Goal: Task Accomplishment & Management: Manage account settings

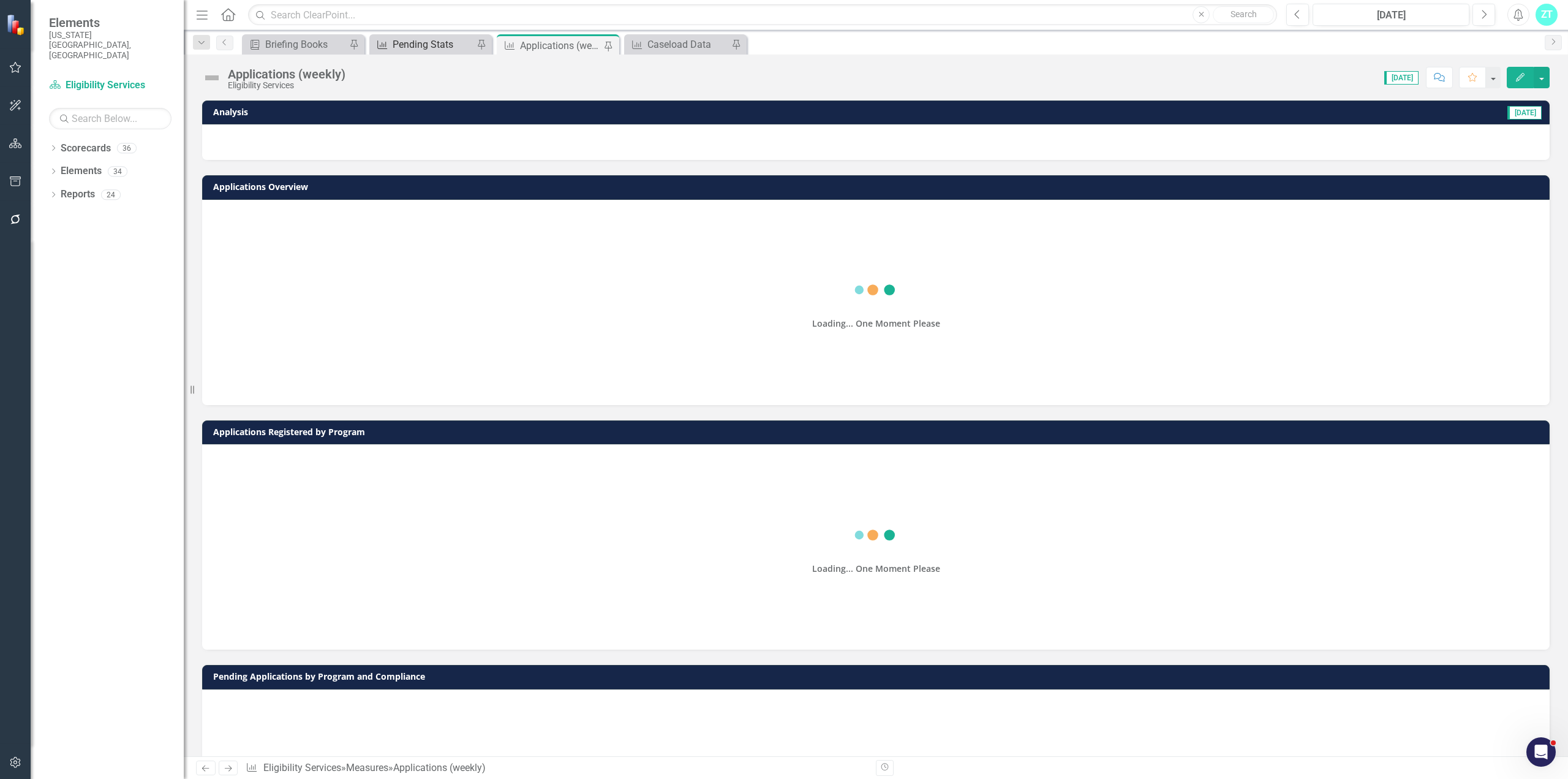
click at [411, 36] on div "Measure Pending Stats Pin" at bounding box center [431, 44] width 123 height 20
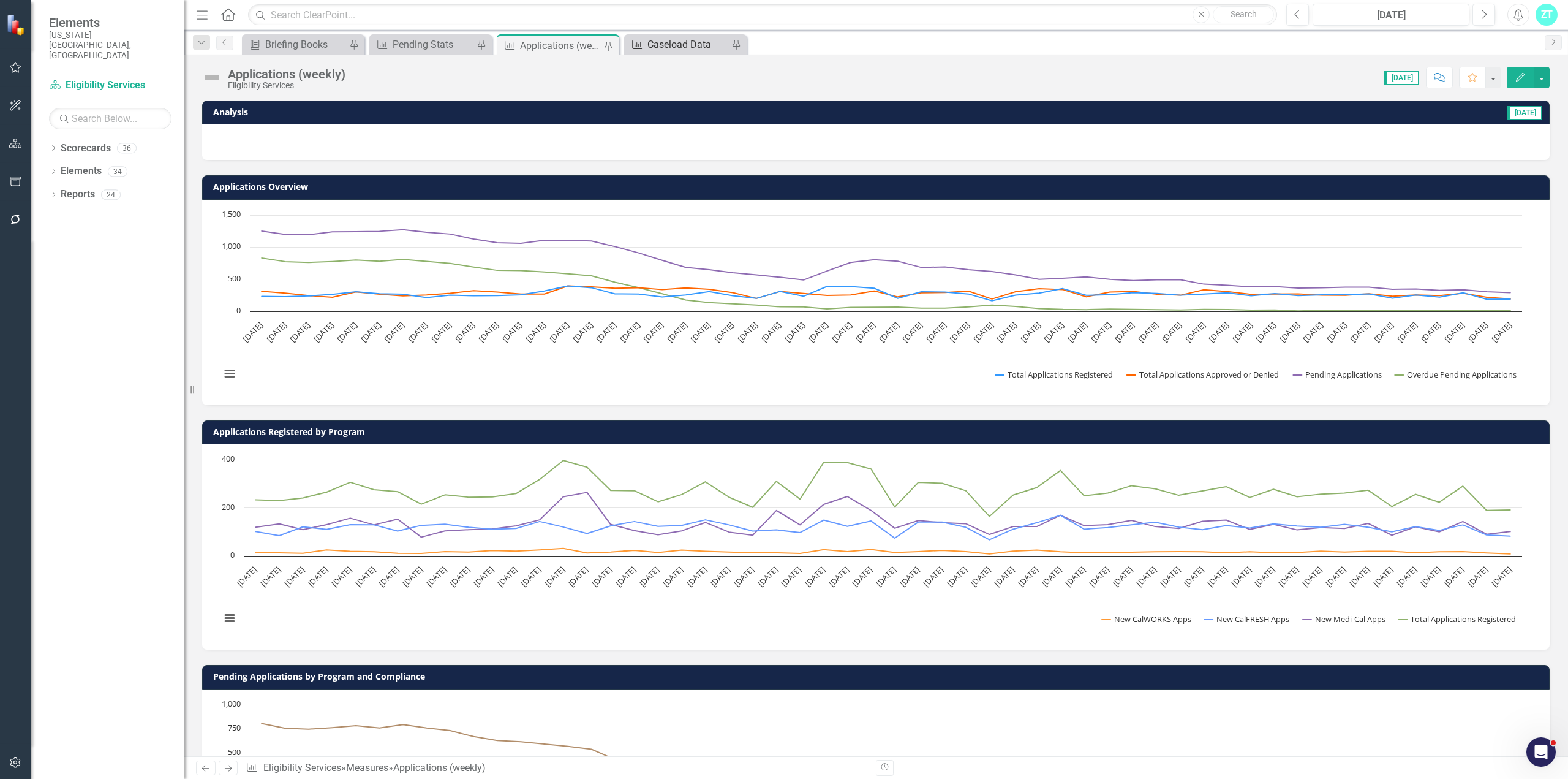
click at [668, 49] on div "Caseload Data" at bounding box center [688, 44] width 81 height 15
click at [680, 44] on div "Caseload Data" at bounding box center [688, 44] width 81 height 15
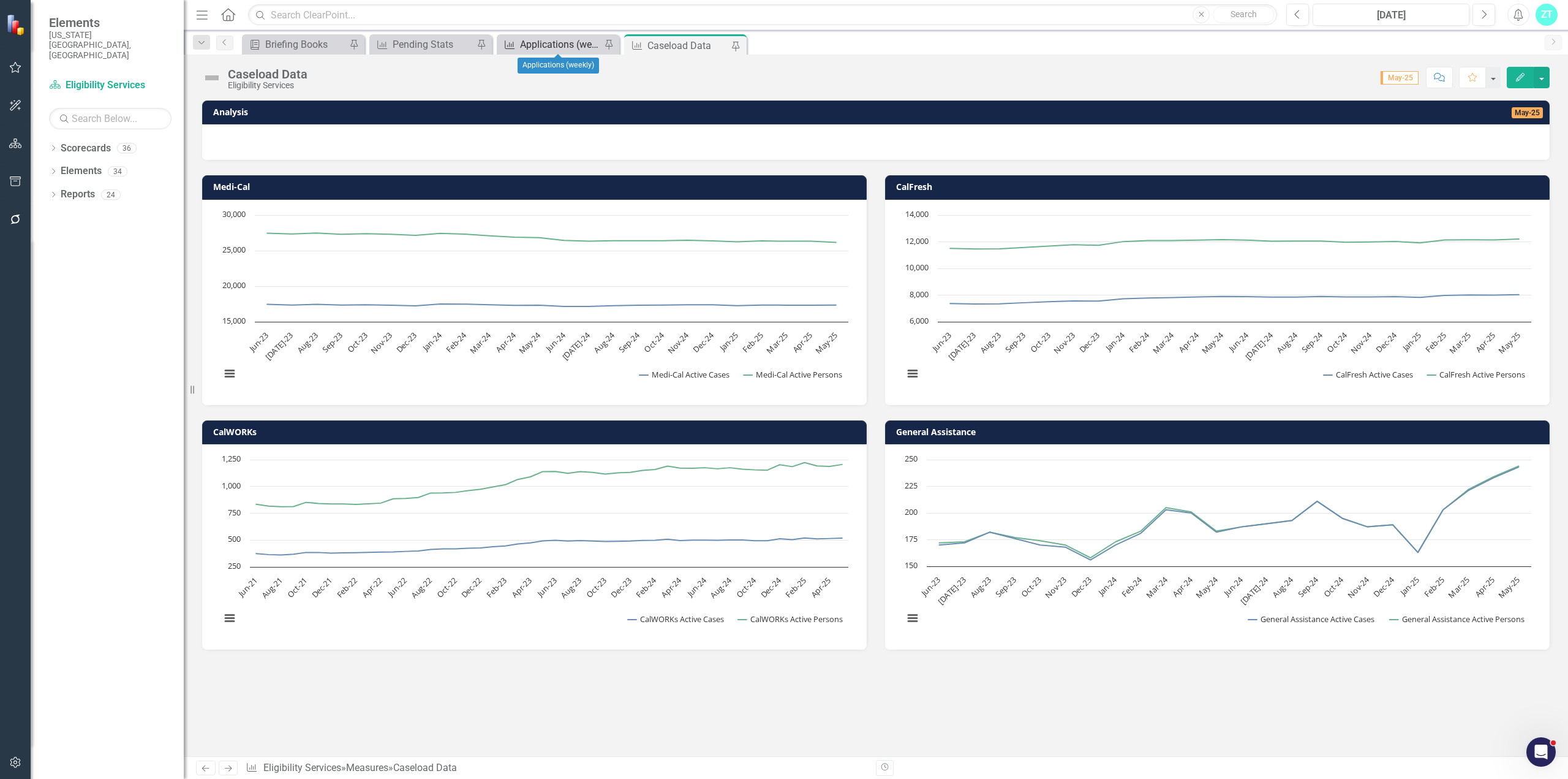
click at [550, 47] on div "Applications (weekly)" at bounding box center [560, 44] width 81 height 15
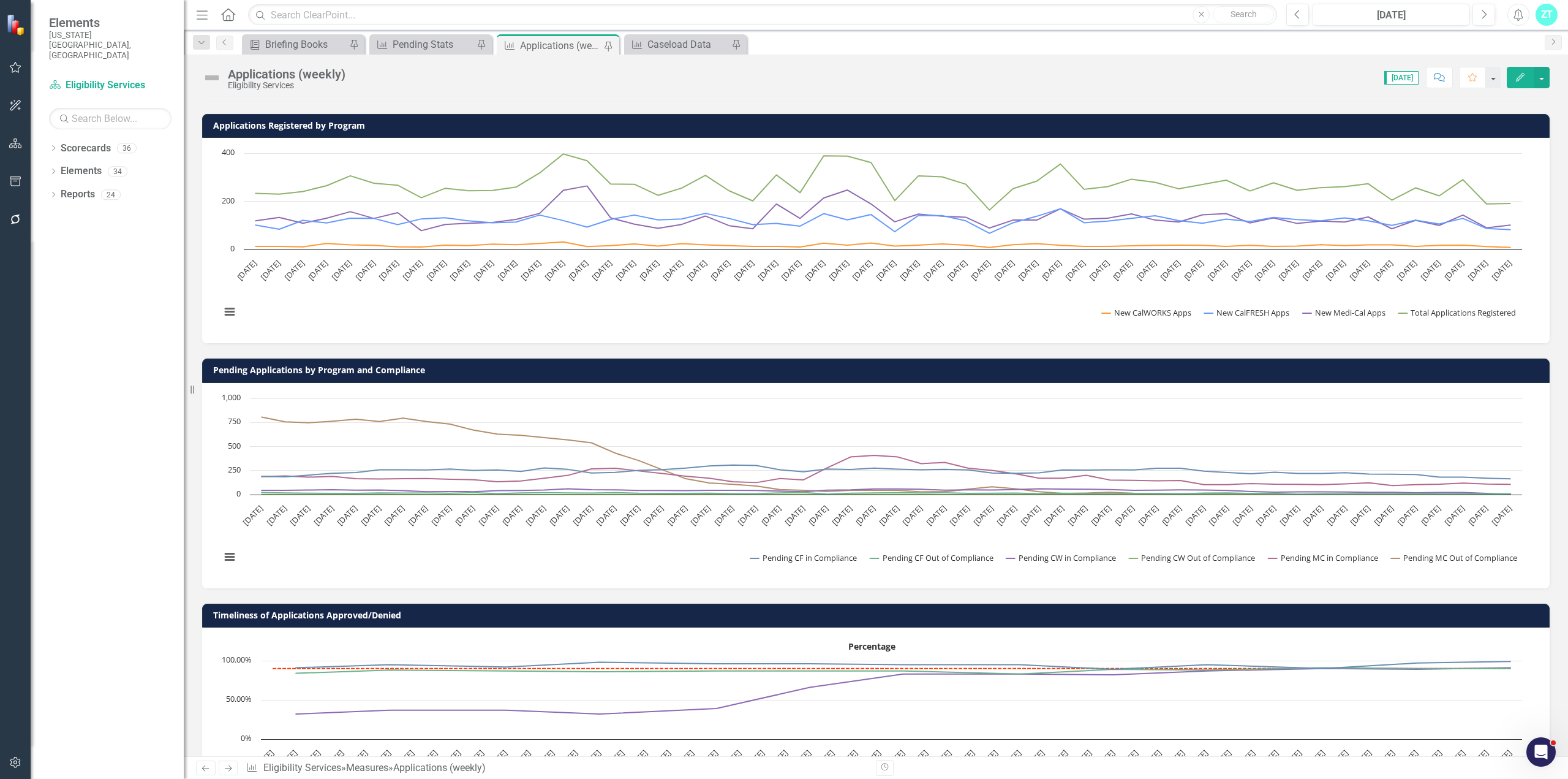
scroll to position [61, 0]
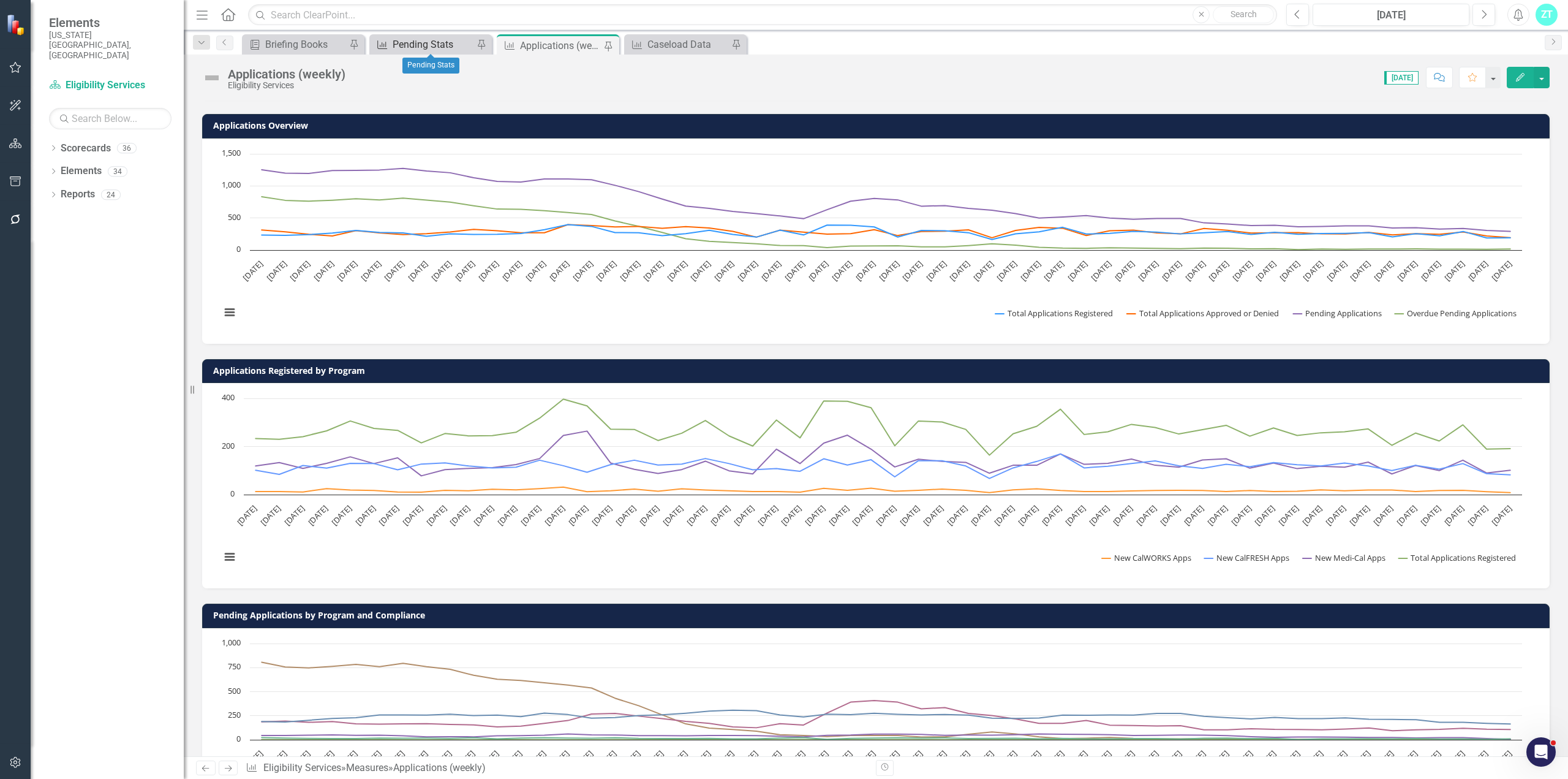
click at [437, 43] on div "Pending Stats" at bounding box center [433, 44] width 81 height 15
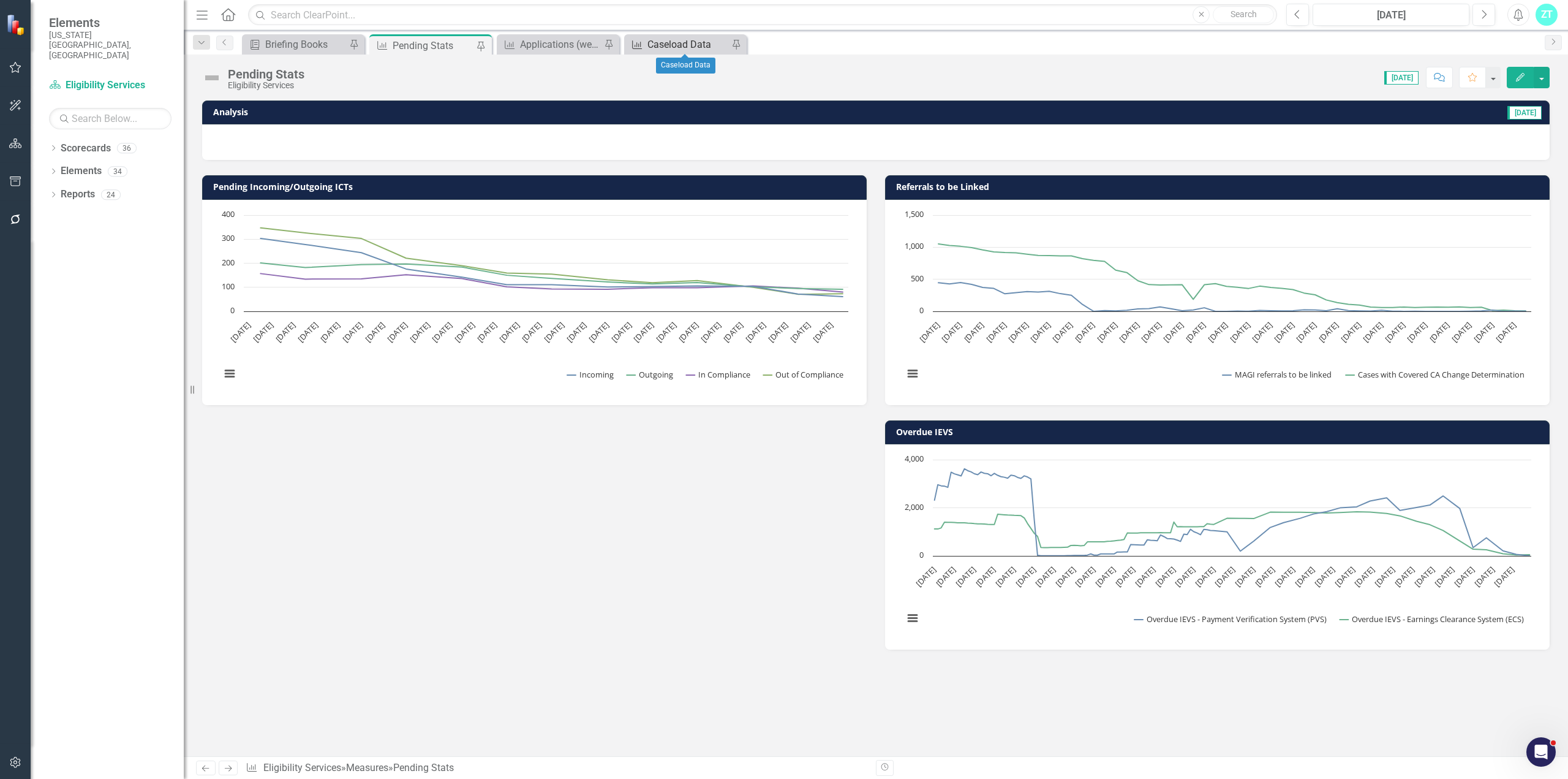
click at [663, 44] on div "Caseload Data" at bounding box center [688, 44] width 81 height 15
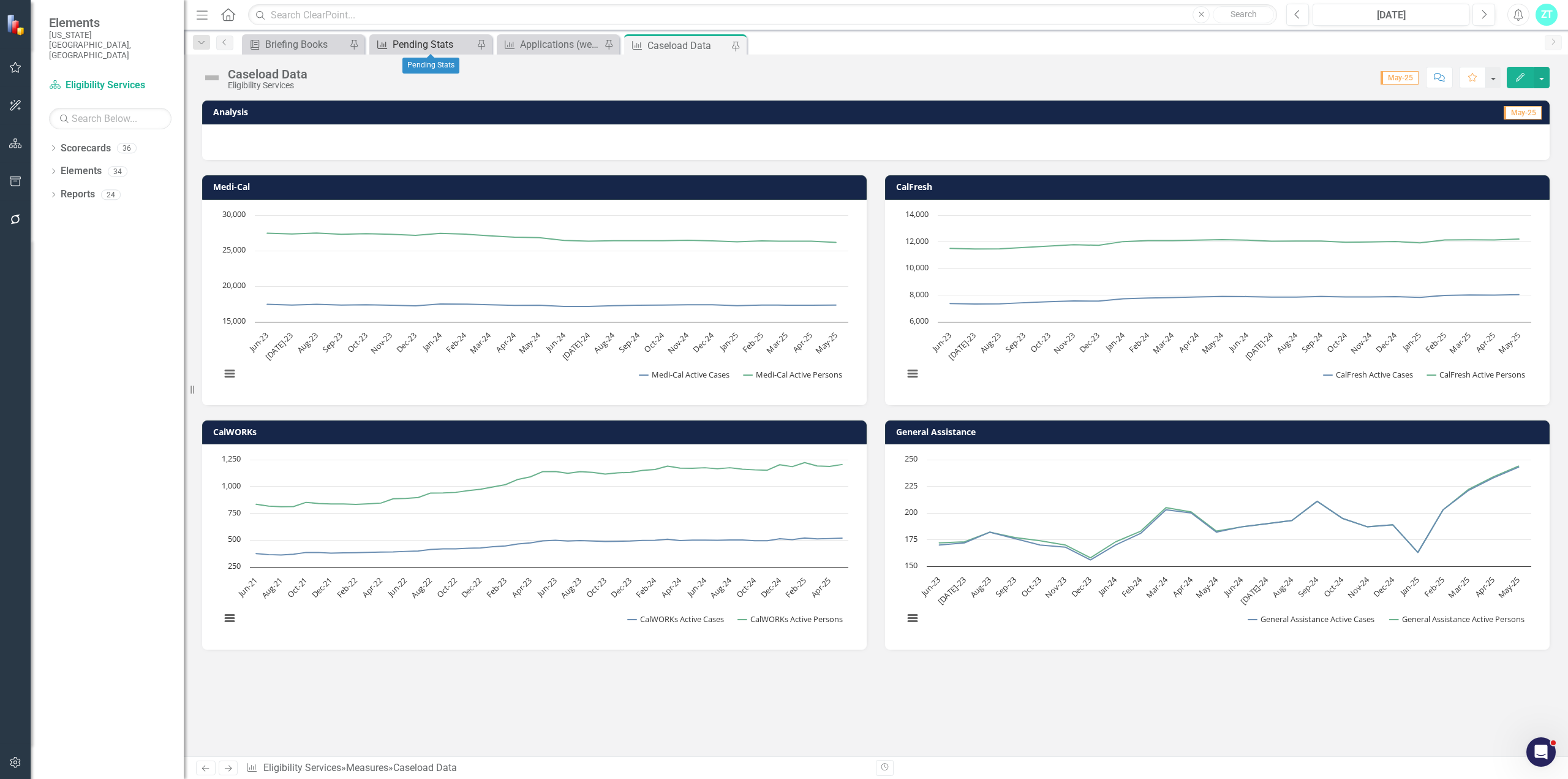
click at [429, 42] on div "Pending Stats" at bounding box center [433, 44] width 81 height 15
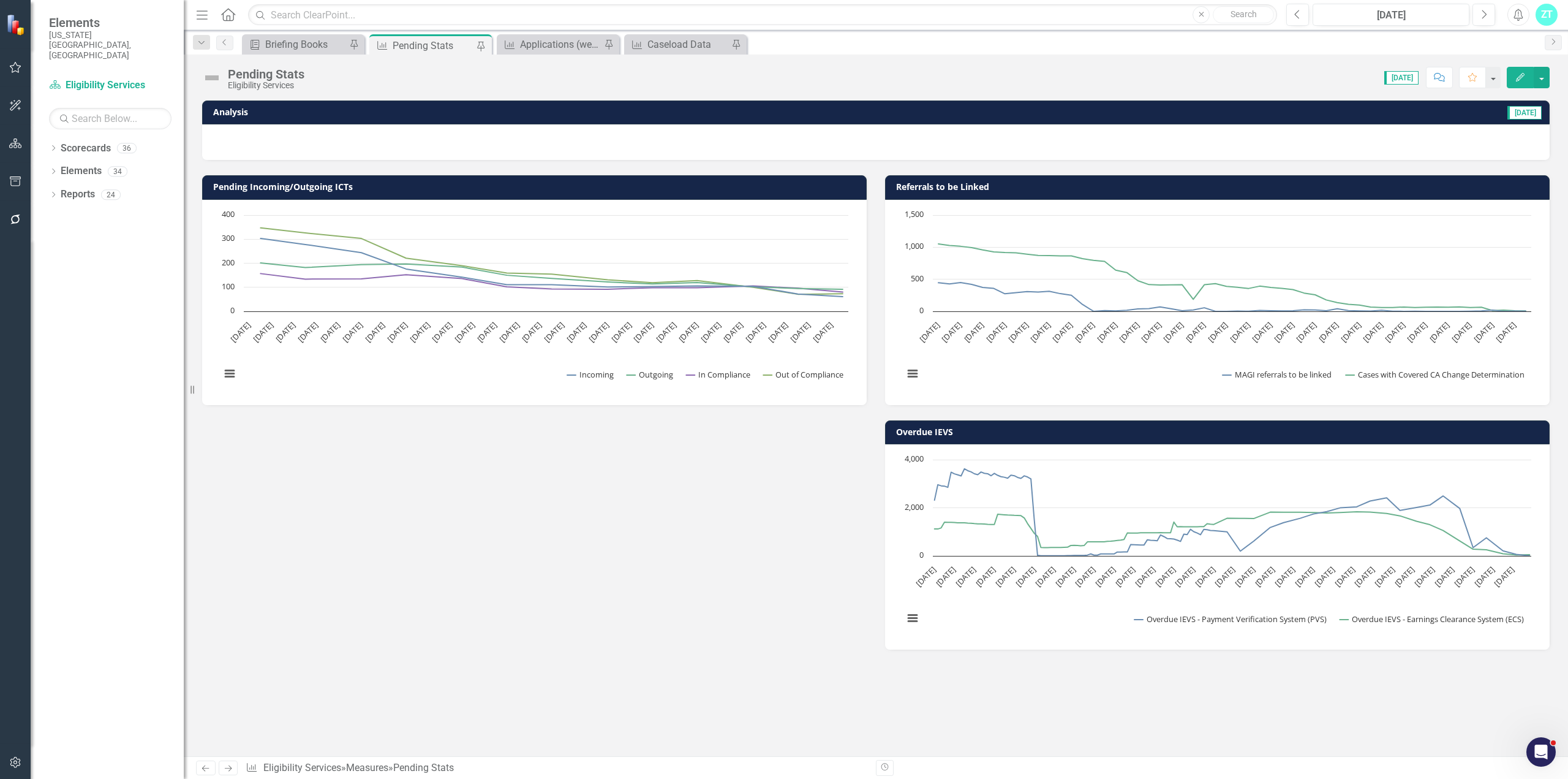
click at [1523, 80] on icon "Edit" at bounding box center [1520, 77] width 11 height 9
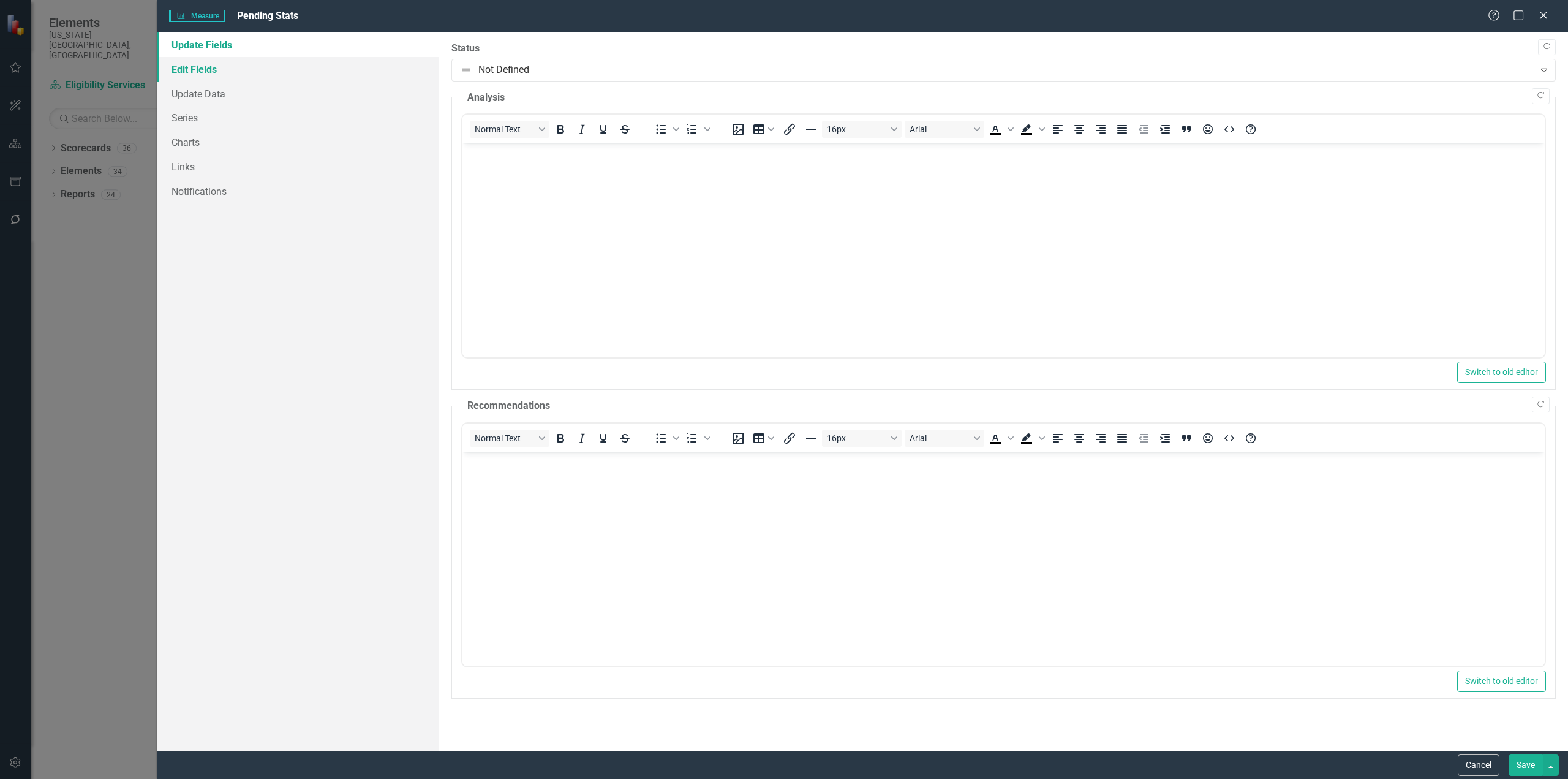
click at [203, 70] on link "Edit Fields" at bounding box center [298, 69] width 282 height 24
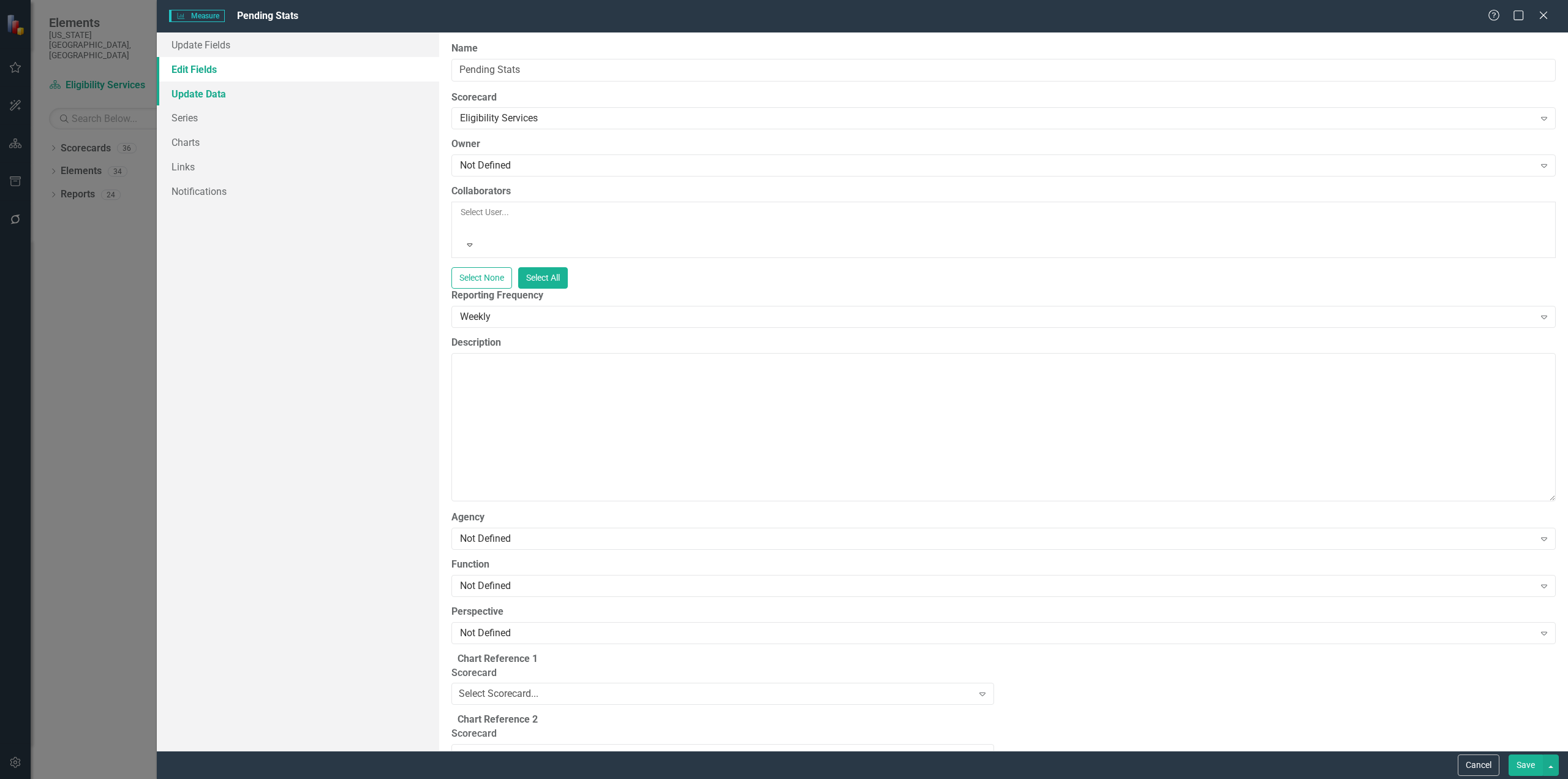
click at [197, 91] on link "Update Data" at bounding box center [298, 94] width 282 height 24
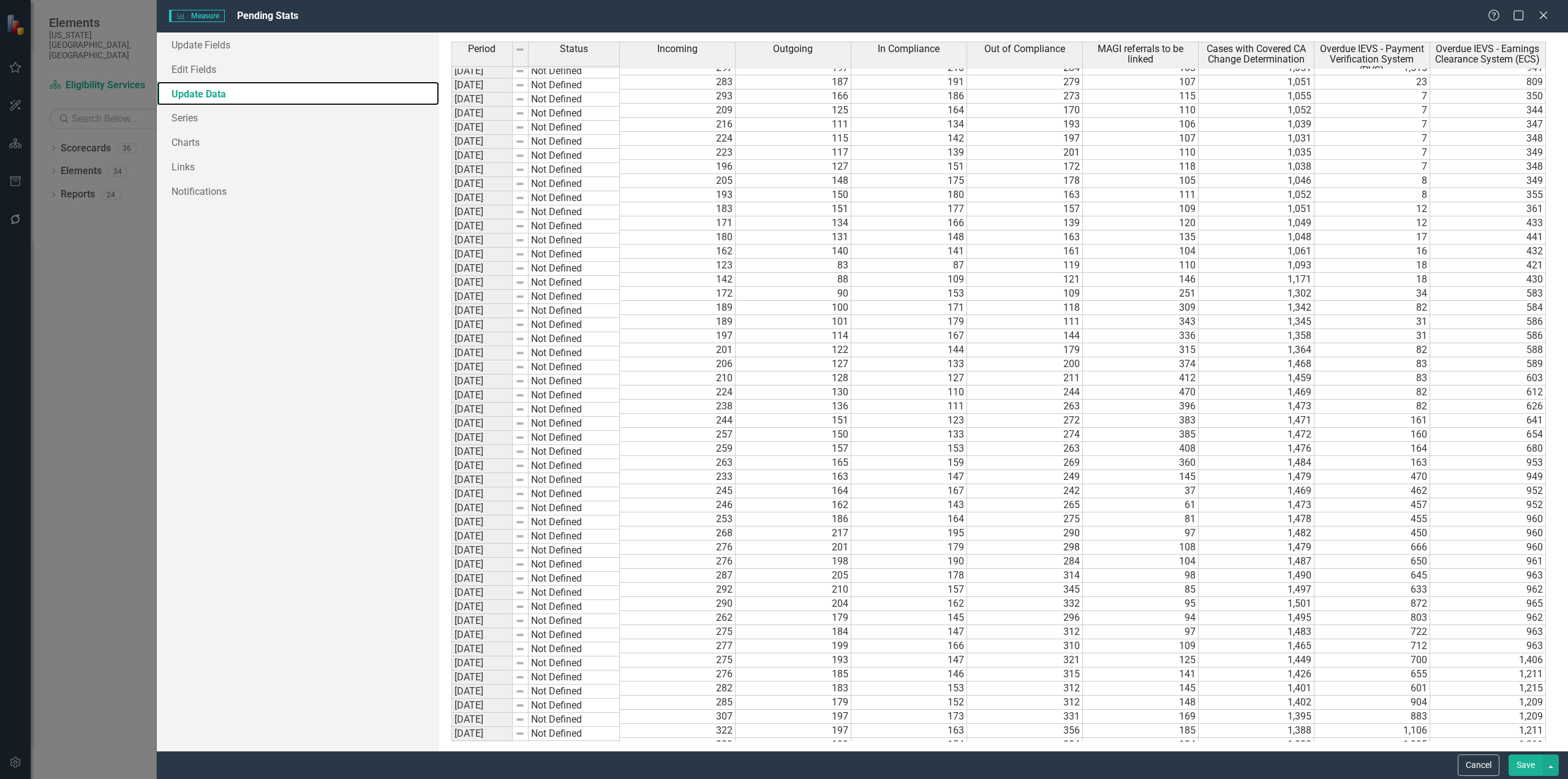
scroll to position [4075, 0]
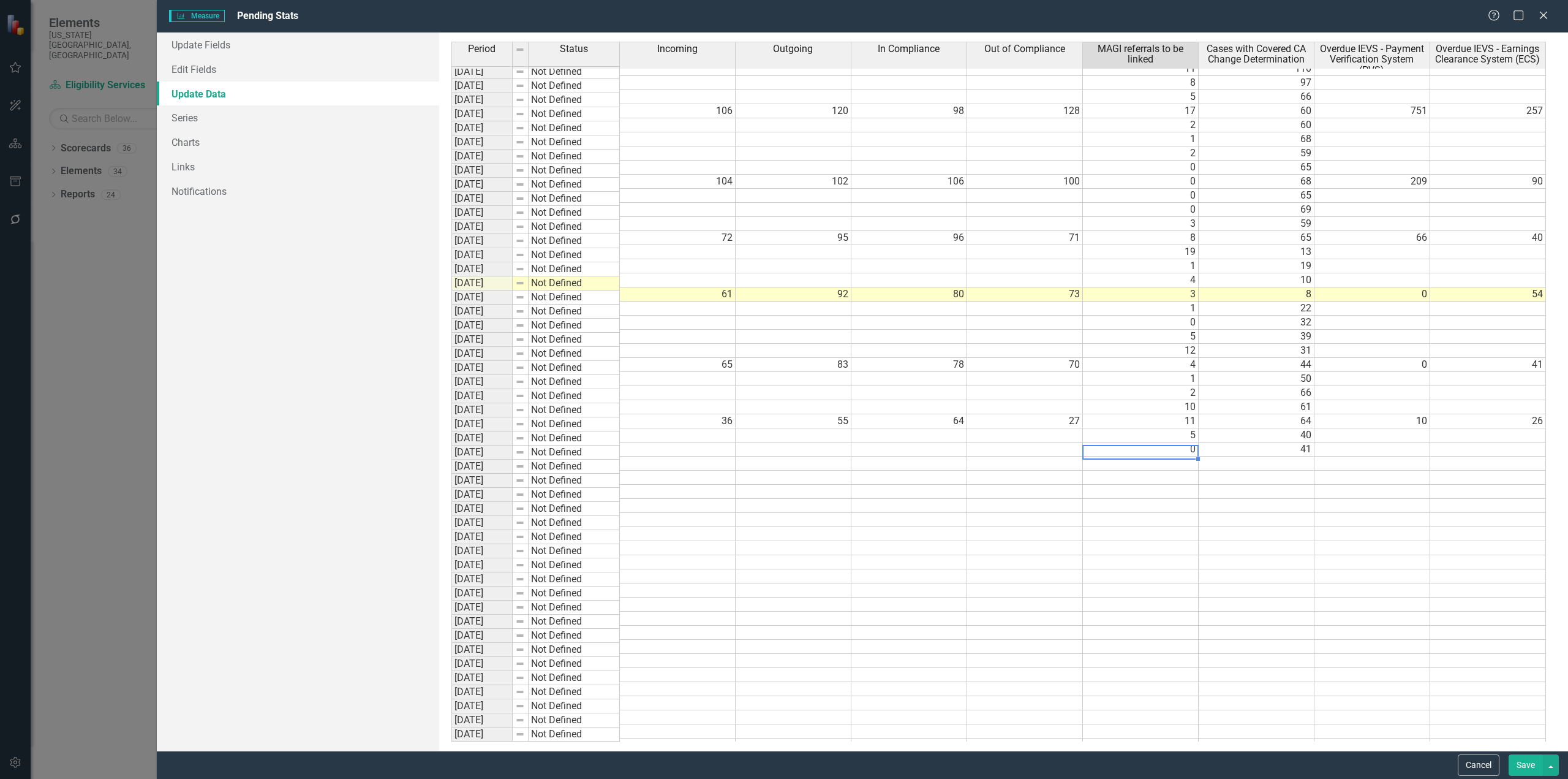
click at [1162, 456] on tbody "9/23/2024 Not Defined 17 605 9/30/2024 Not Defined 38 478 10/7/2024 Not Defined…" at bounding box center [998, 266] width 1094 height 973
type textarea "0"
type textarea "35"
click at [1528, 769] on button "Save" at bounding box center [1525, 764] width 35 height 22
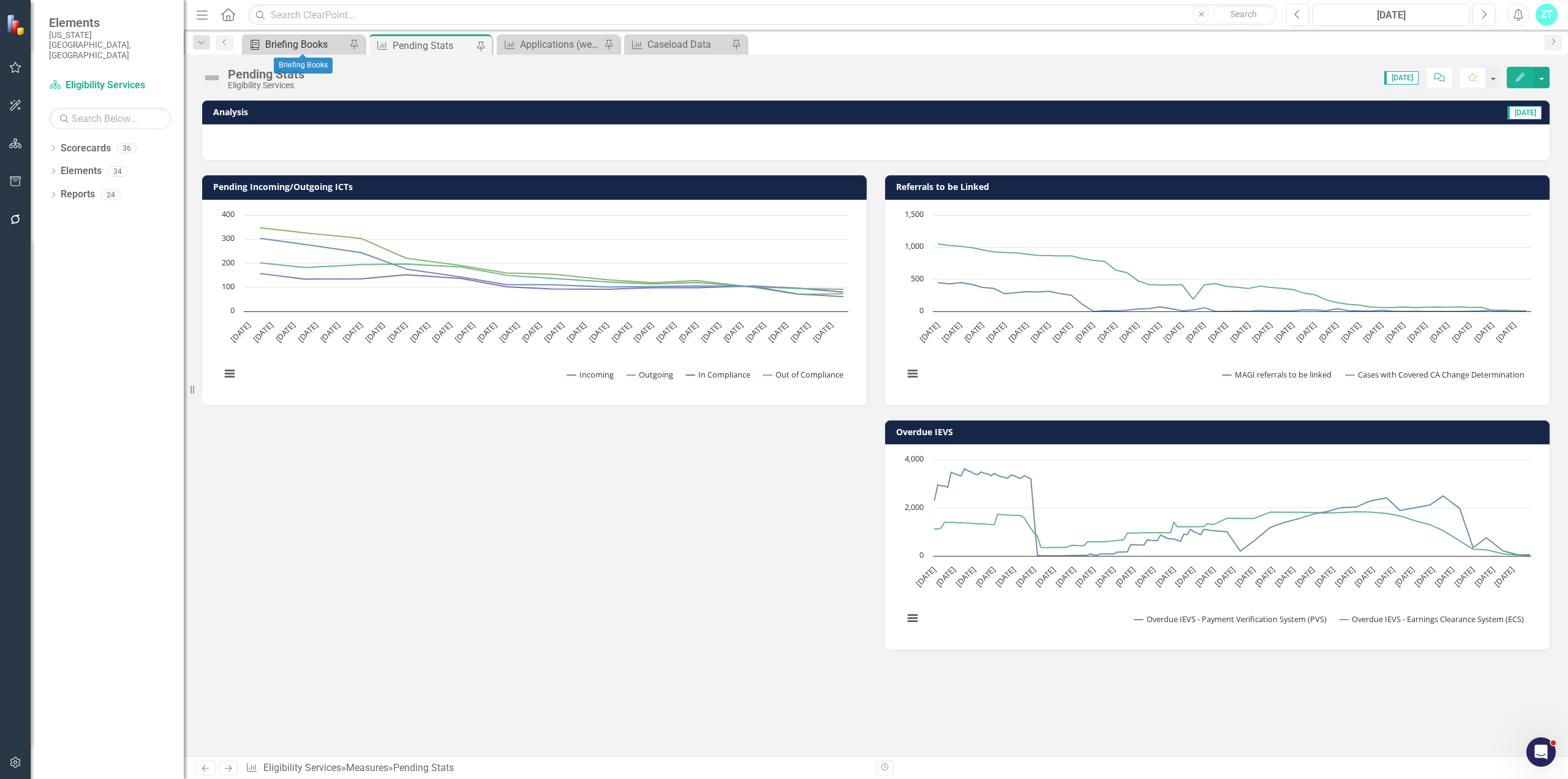
click at [301, 45] on div "Briefing Books" at bounding box center [306, 44] width 81 height 15
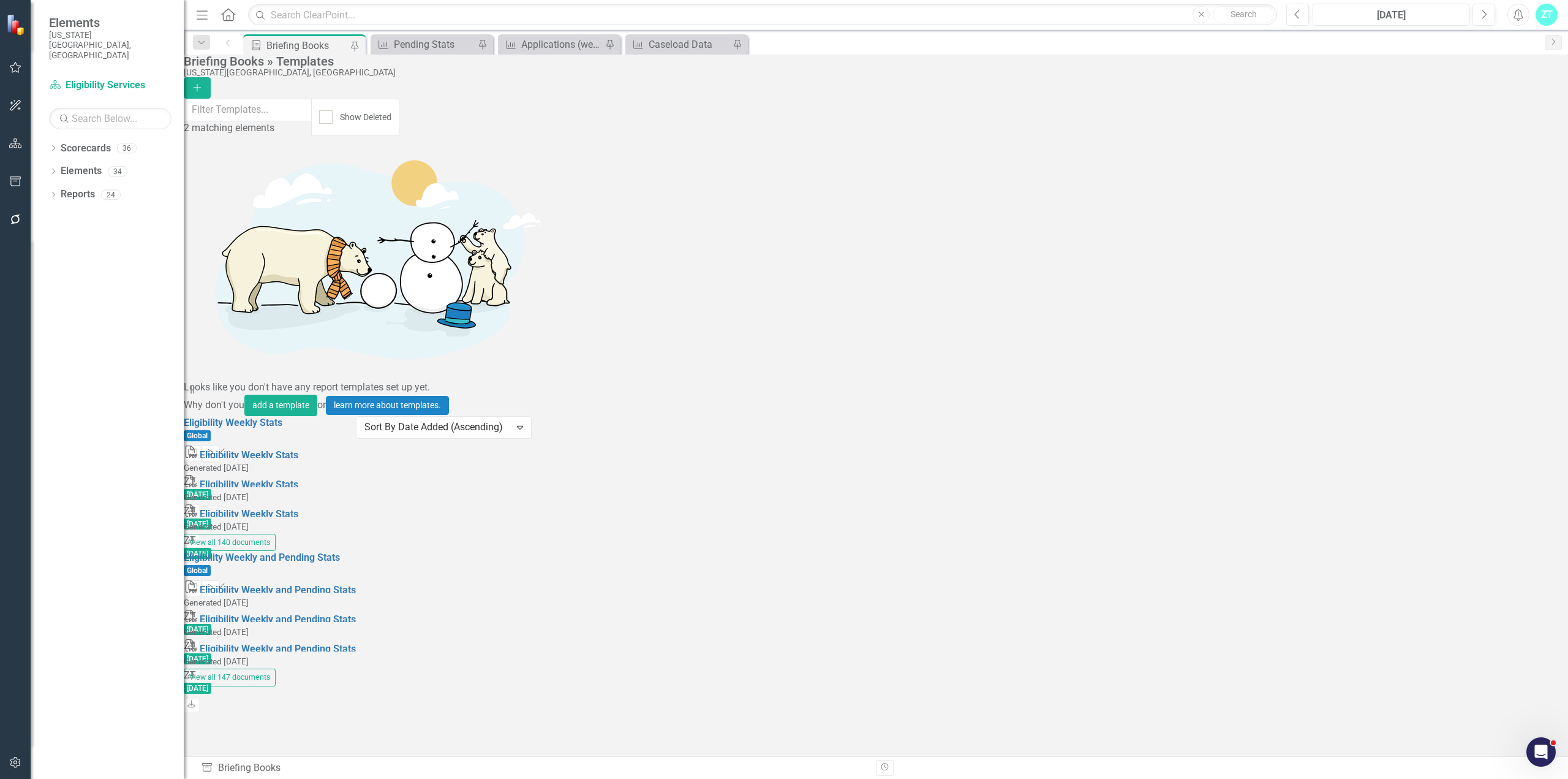
click at [214, 449] on icon "button" at bounding box center [211, 452] width 6 height 6
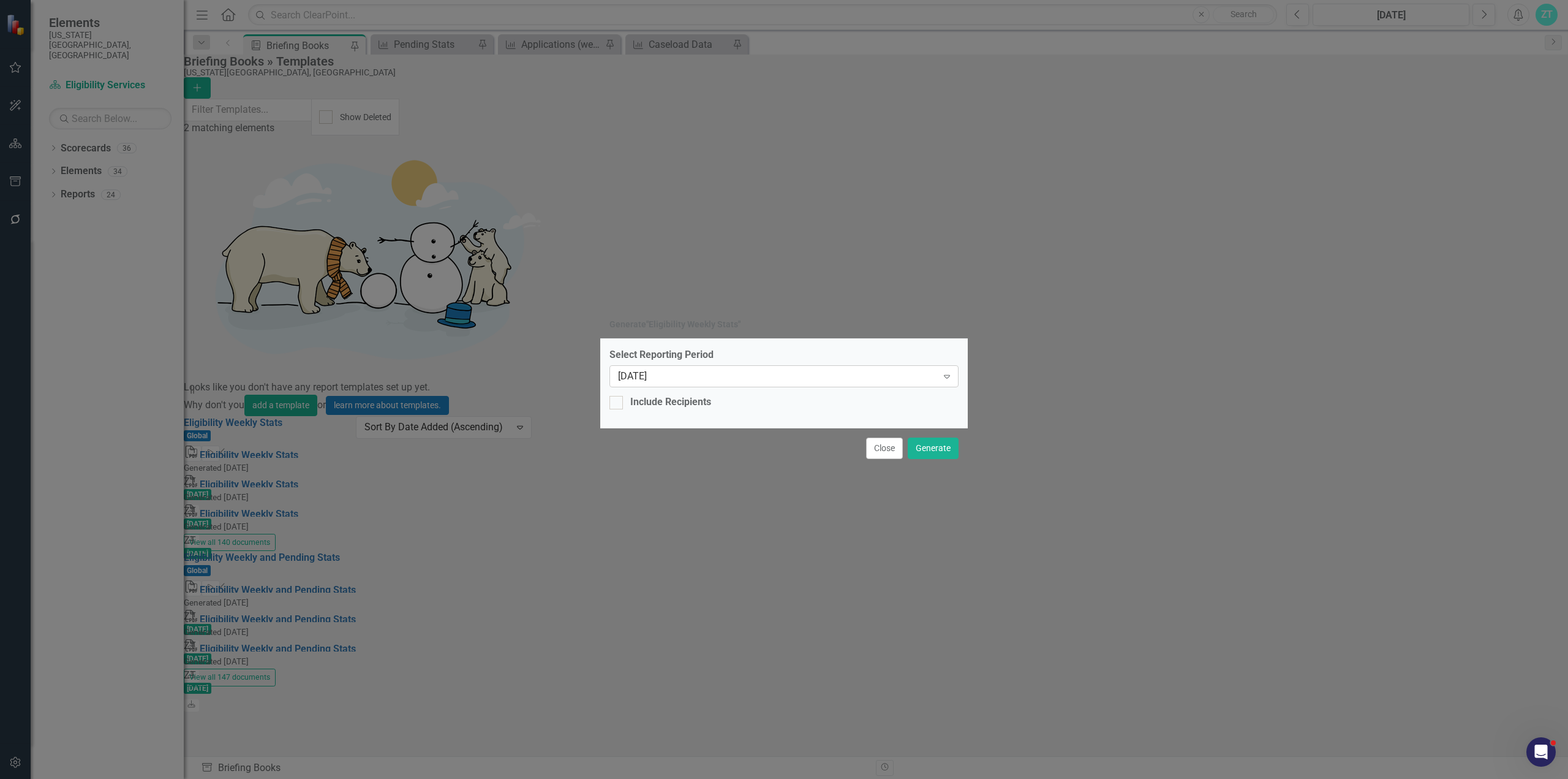
click at [789, 381] on div "[DATE]" at bounding box center [777, 376] width 319 height 14
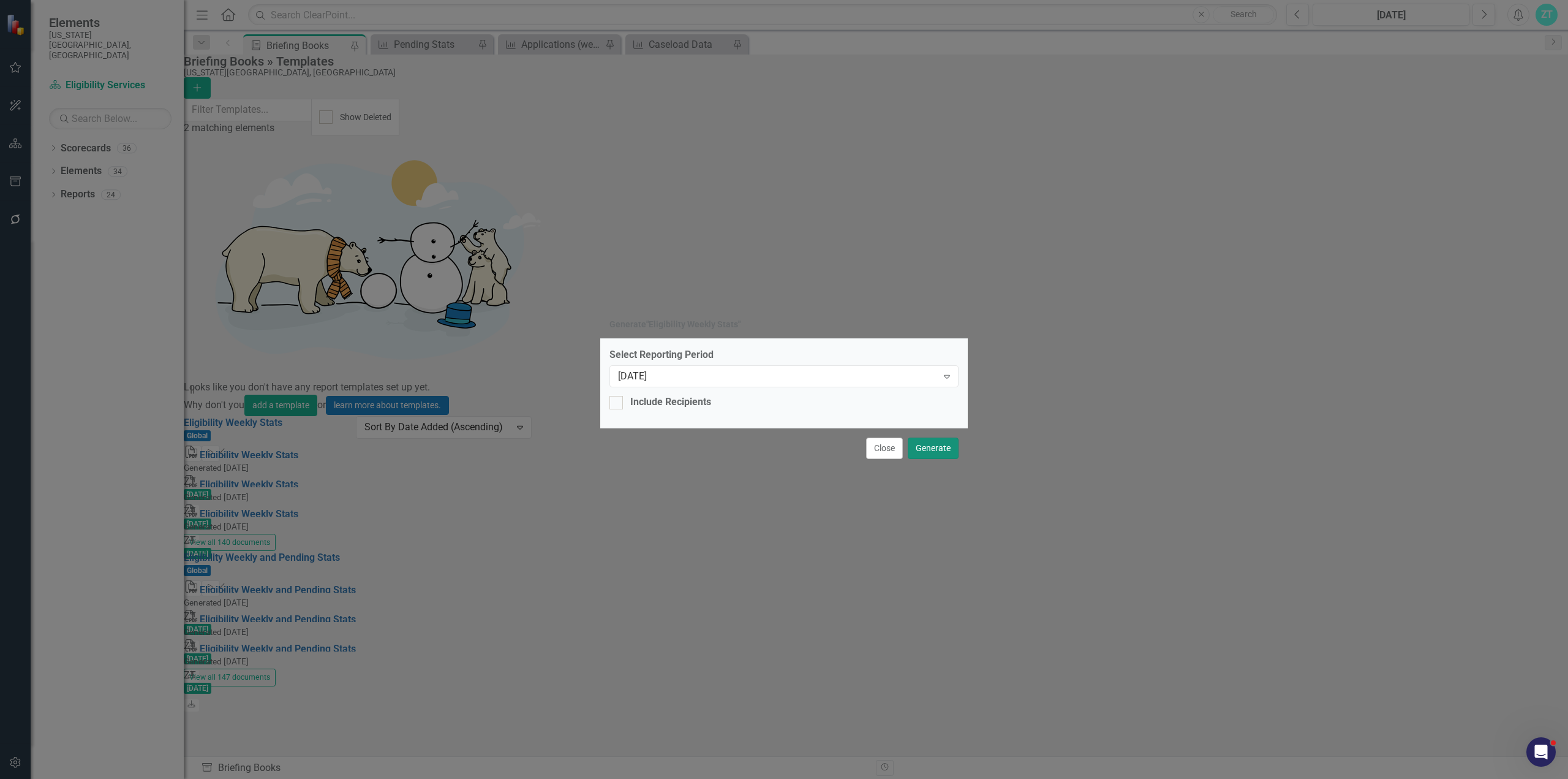
click at [927, 438] on button "Generate" at bounding box center [933, 448] width 51 height 22
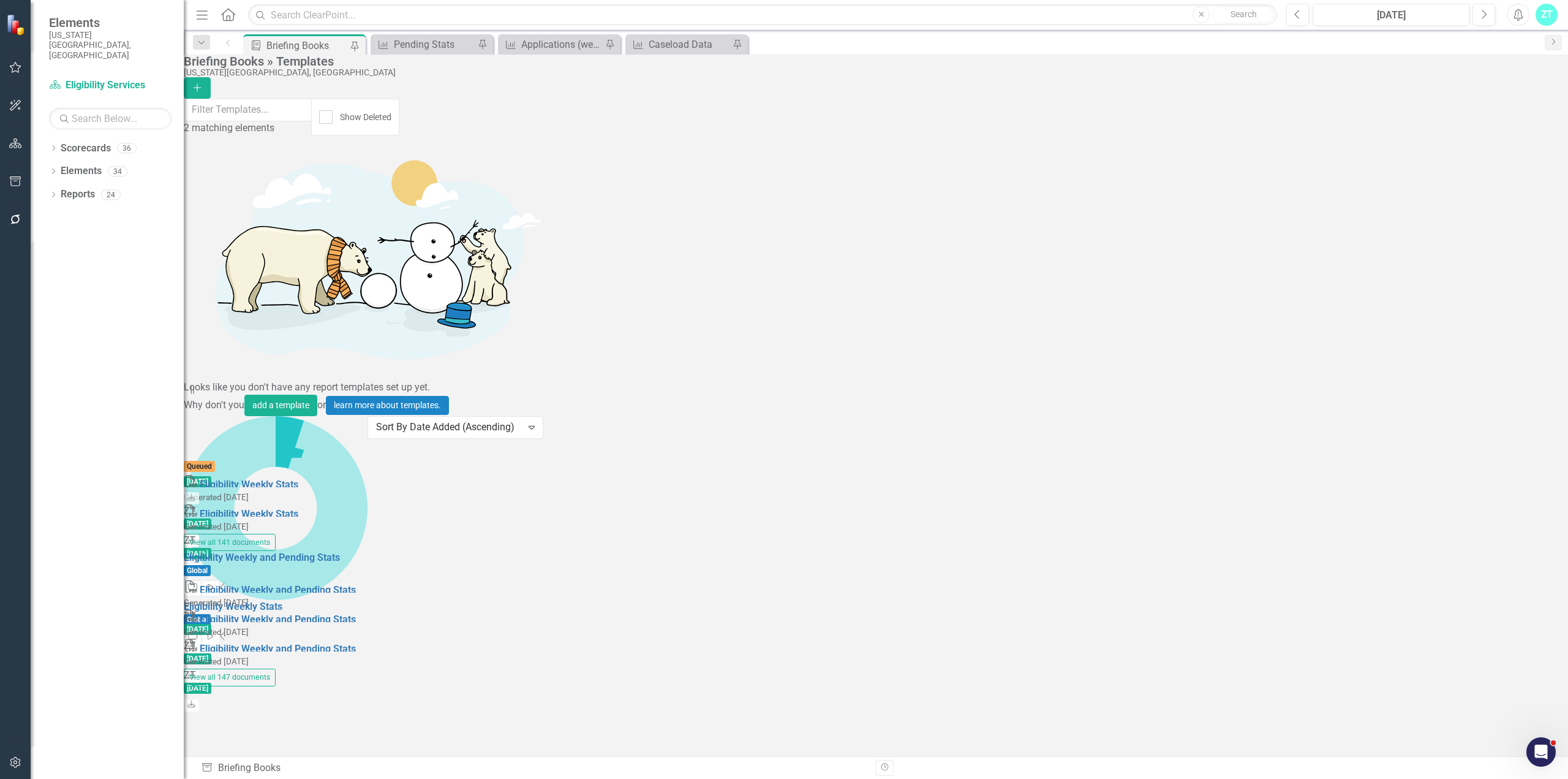
click at [215, 584] on icon "Start" at bounding box center [210, 587] width 9 height 7
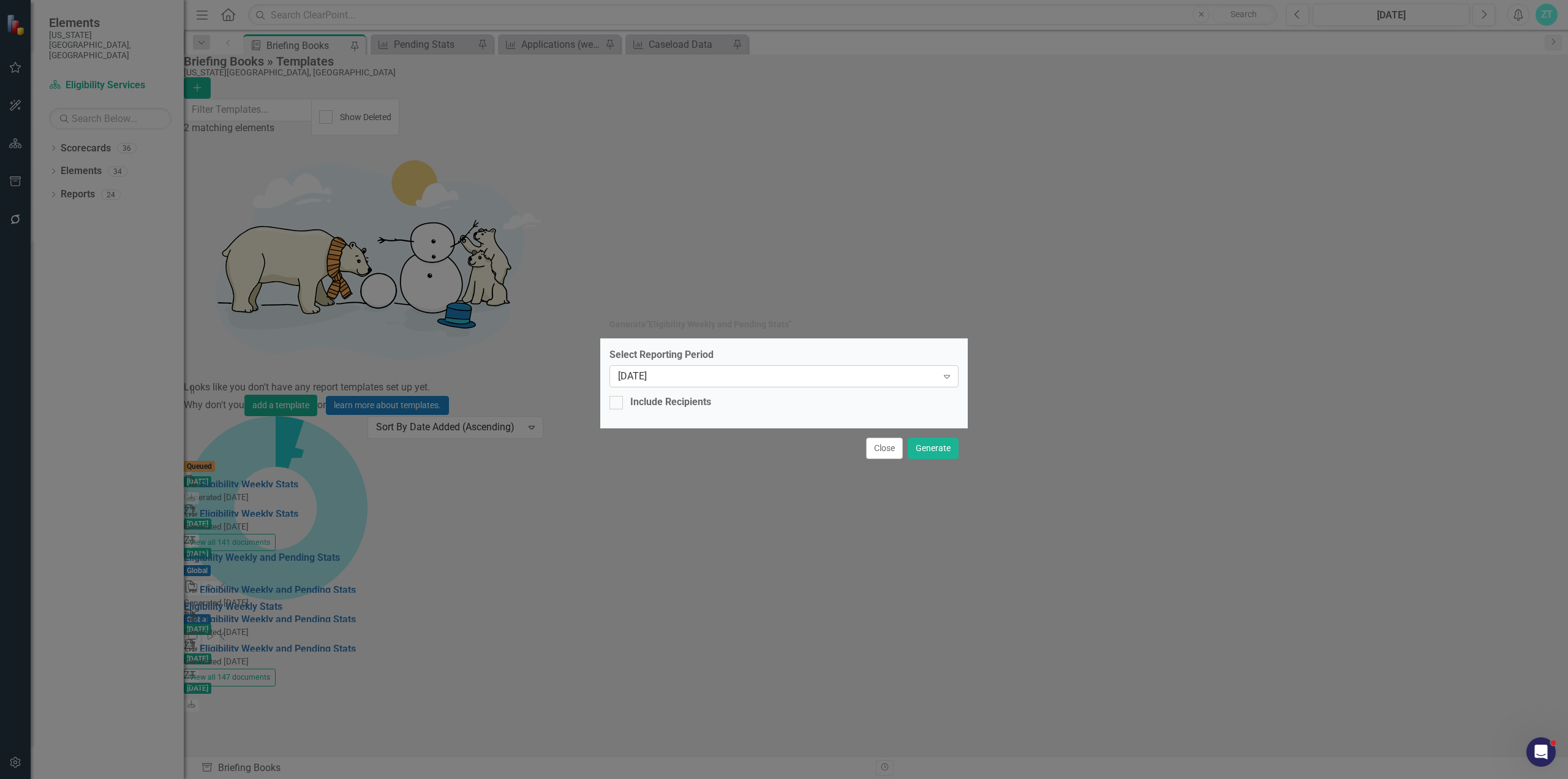
click at [742, 379] on div "[DATE]" at bounding box center [777, 376] width 319 height 14
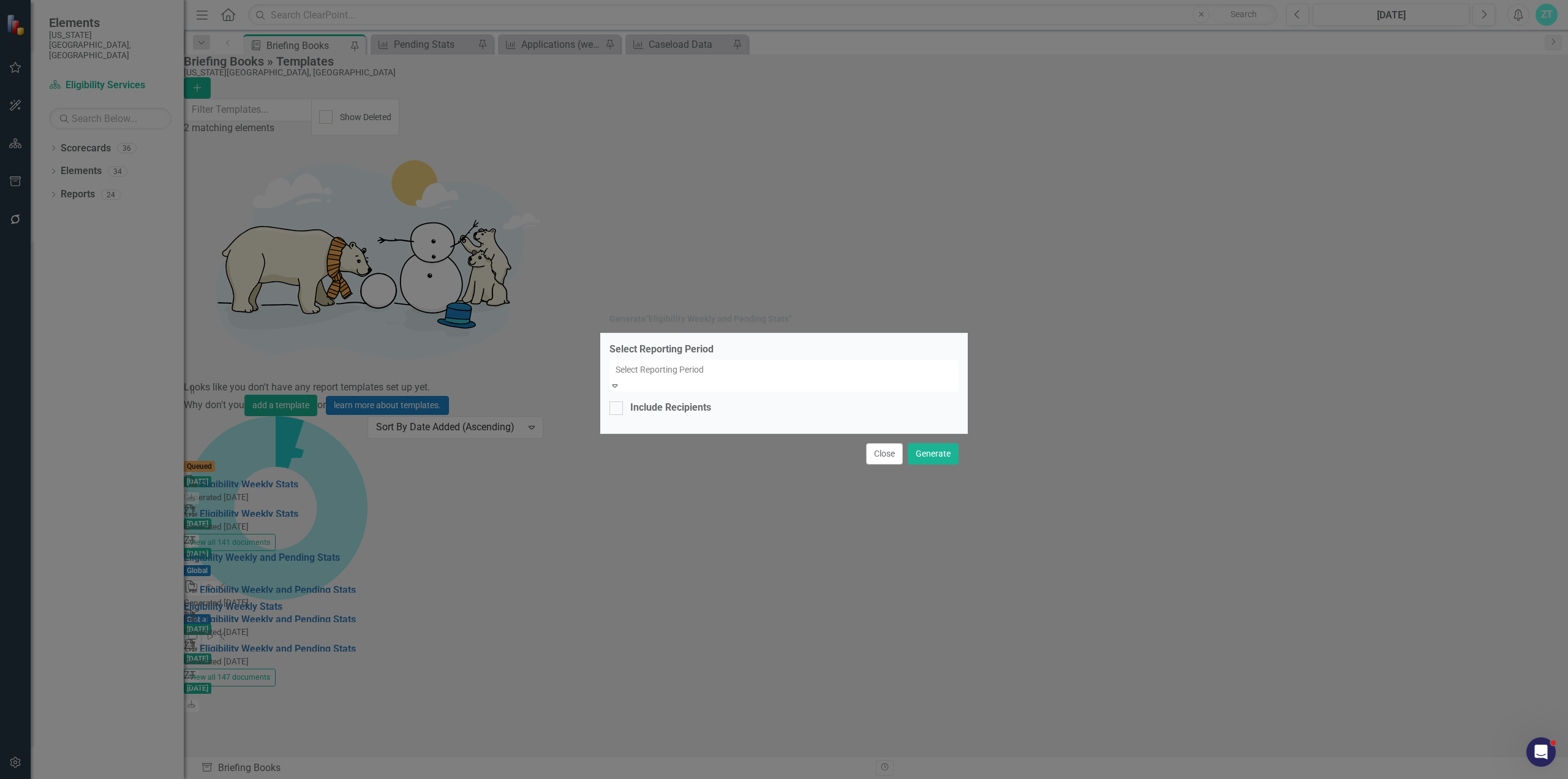
scroll to position [11391, 0]
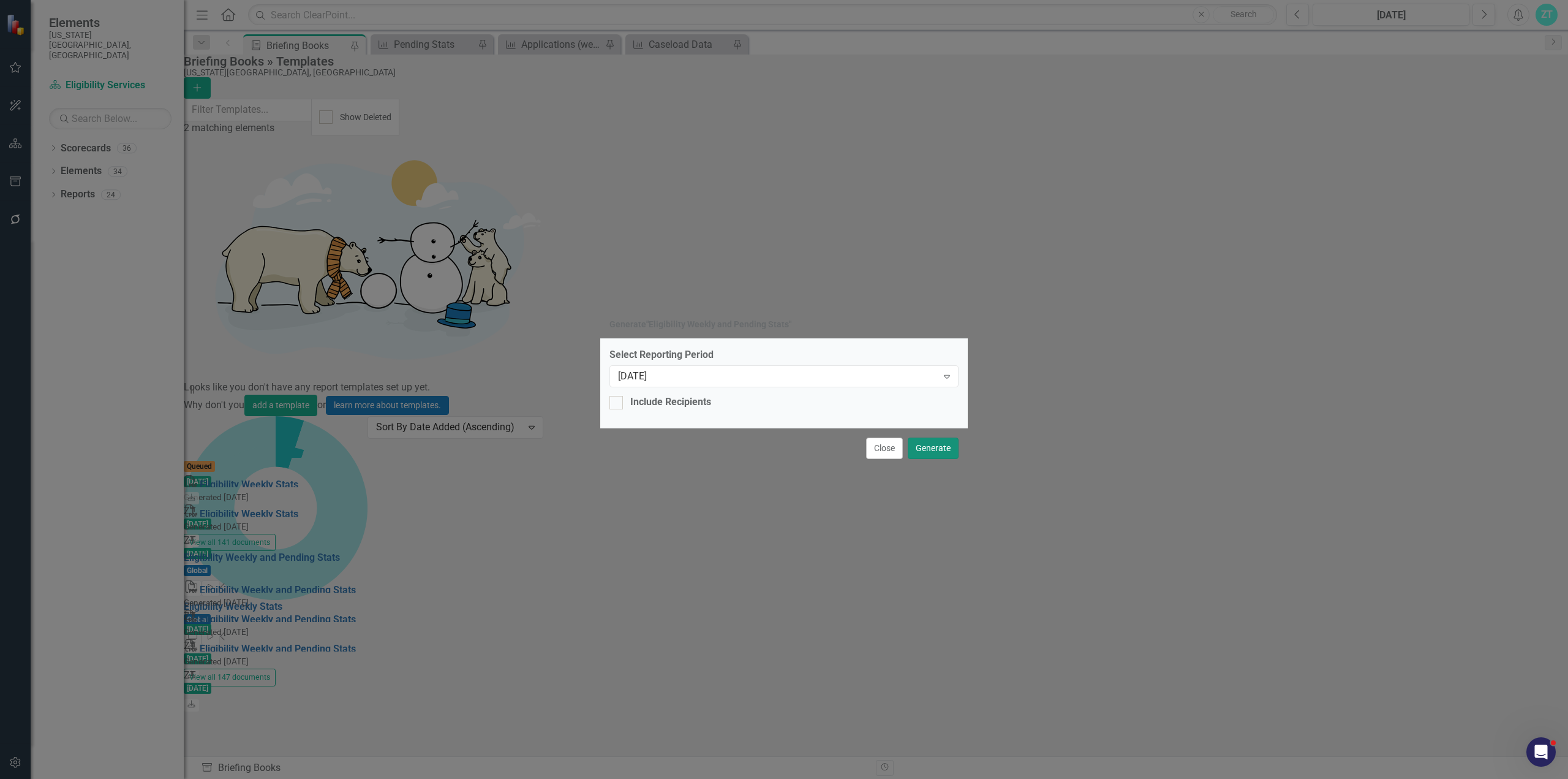
click at [938, 450] on button "Generate" at bounding box center [933, 448] width 51 height 22
